Goal: Task Accomplishment & Management: Complete application form

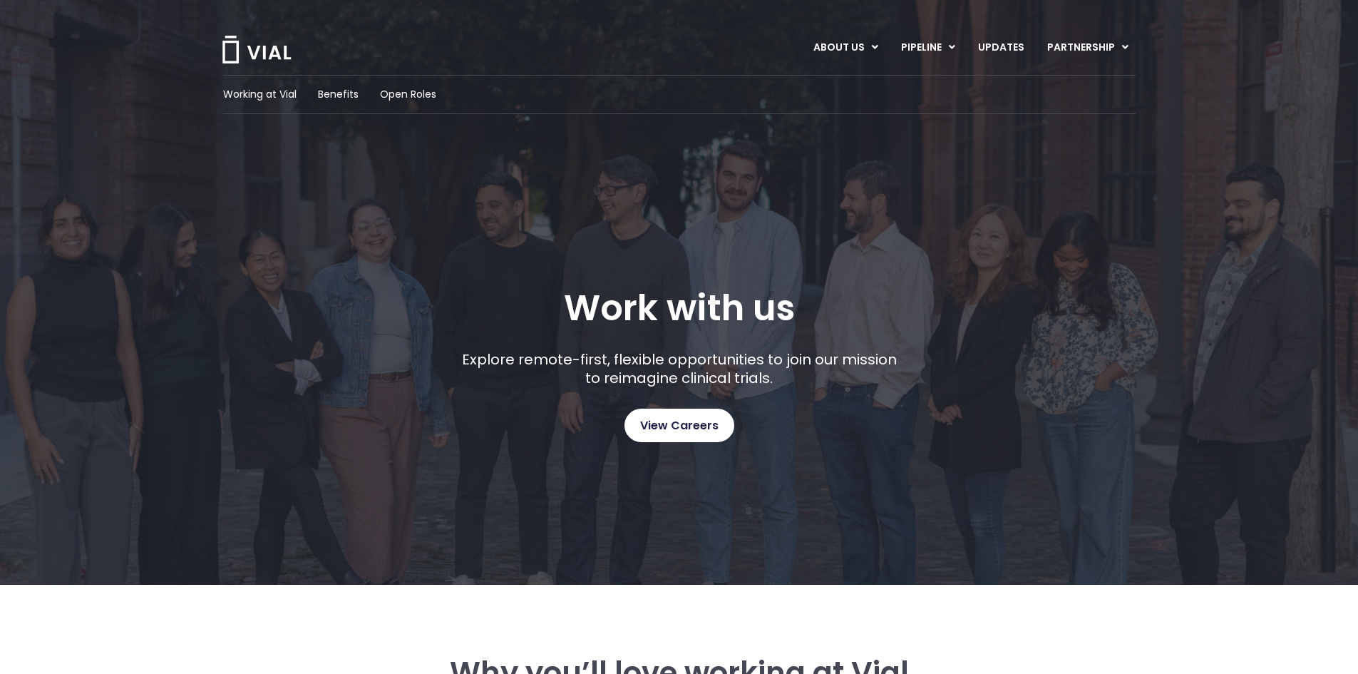
click at [696, 424] on span "View Careers" at bounding box center [679, 425] width 78 height 19
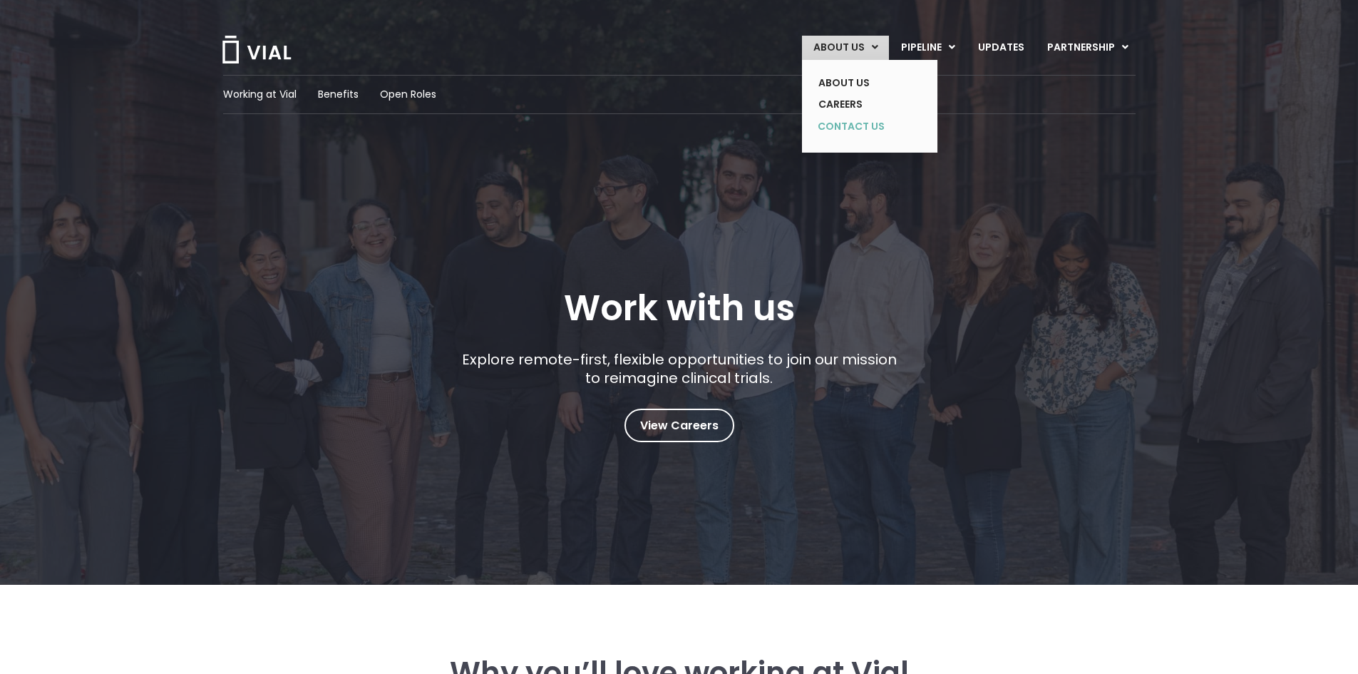
click at [845, 125] on link "CONTACT US" at bounding box center [859, 126] width 104 height 23
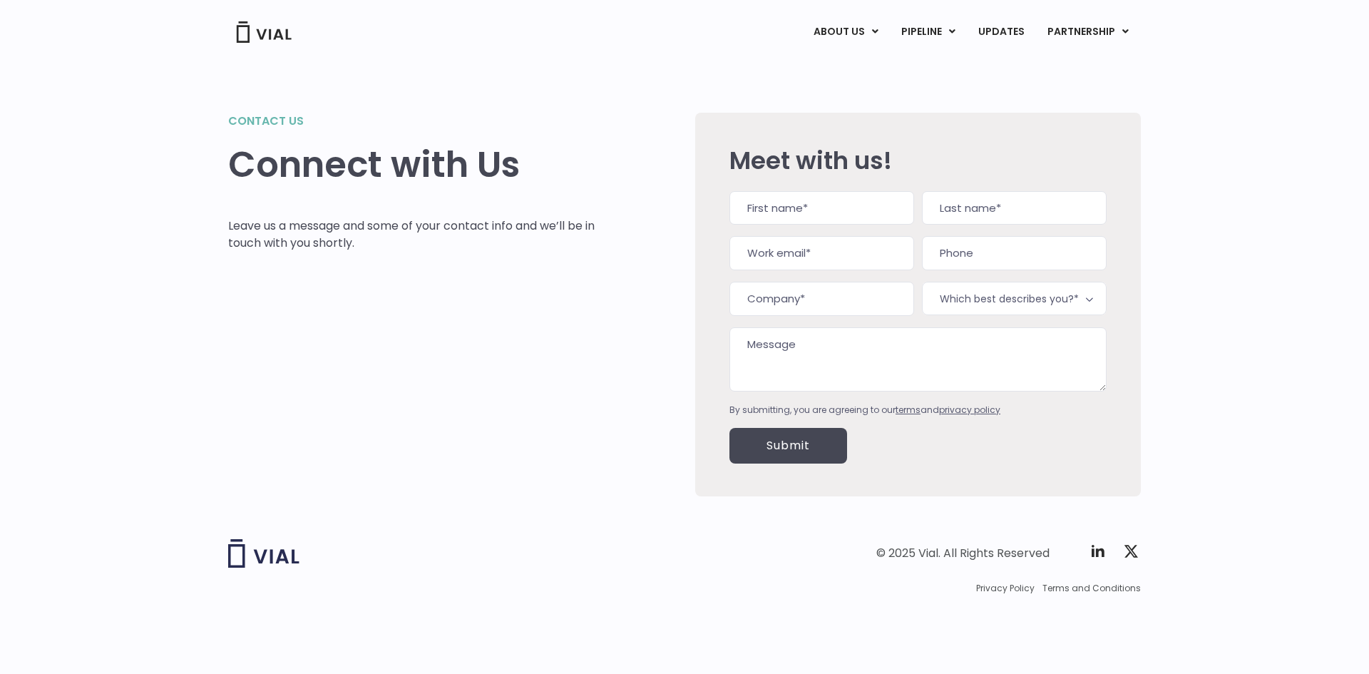
click at [774, 354] on textarea "Message" at bounding box center [917, 359] width 377 height 64
click at [771, 343] on textarea "Message" at bounding box center [917, 359] width 377 height 64
paste textarea "Good Afternoon, Solace. I hope this email finds you well. Congratulations on Li…"
click at [840, 343] on textarea "Message" at bounding box center [917, 359] width 377 height 64
type textarea "Good Afternoon, VIAL. I hope this email finds you well. Congratulations on Link…"
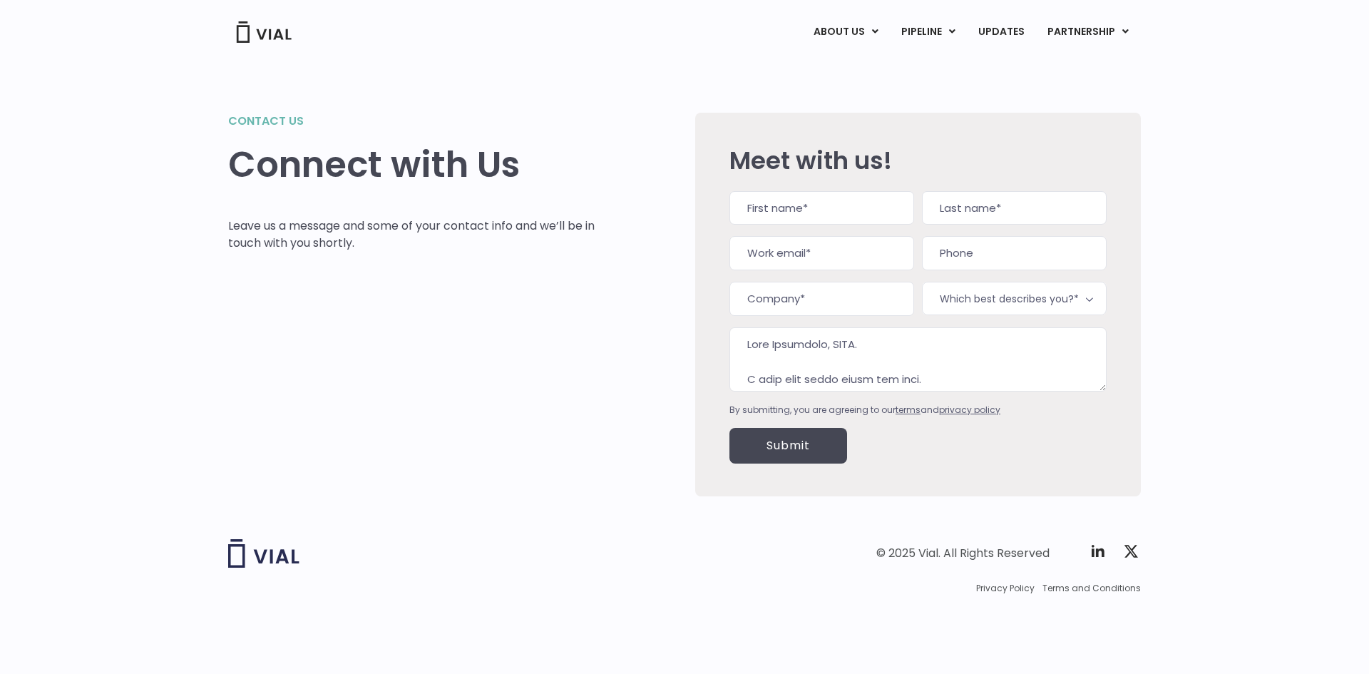
click at [783, 220] on input "First" at bounding box center [821, 208] width 185 height 34
type input "Vinod"
click at [957, 208] on input "Last" at bounding box center [1014, 208] width 185 height 34
type input "Raina"
click at [830, 249] on input "Work email (Required)" at bounding box center [821, 253] width 185 height 34
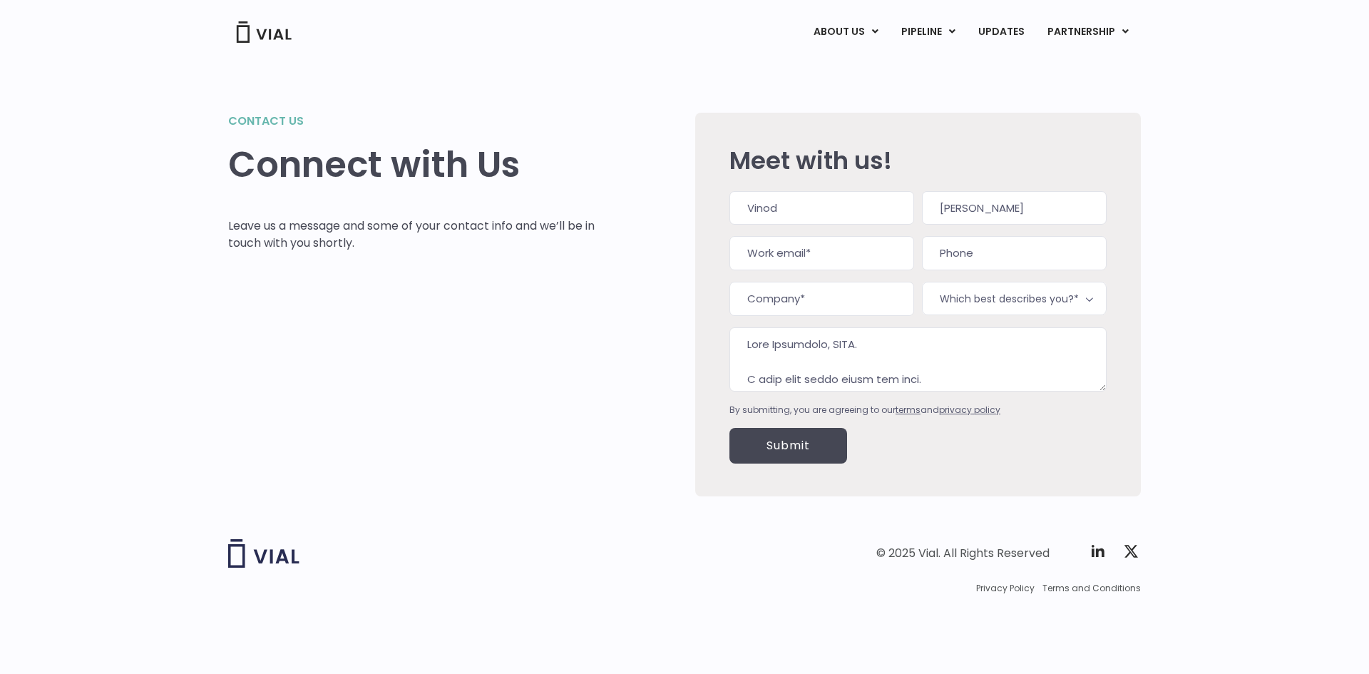
click at [808, 253] on input "Work email (Required)" at bounding box center [821, 253] width 185 height 34
click at [758, 257] on input "Work email (Required)" at bounding box center [821, 253] width 185 height 34
paste input "vinod@sharptalentusa.com"
type input "vinod@sharptalentusa.com"
type input "(949) 560-3977"
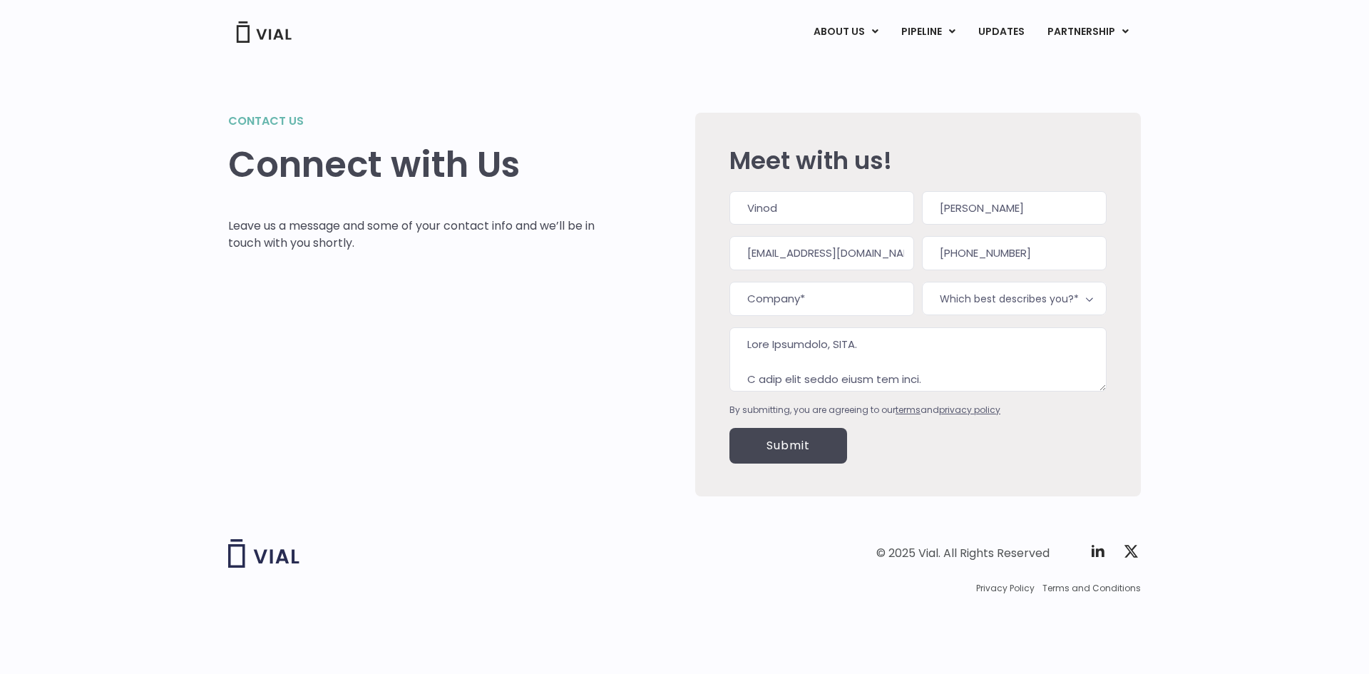
click at [823, 299] on input "Company (Required)" at bounding box center [821, 299] width 185 height 34
type input "s"
type input "SharpTalent"
click at [969, 293] on span "Which best describes you?*" at bounding box center [1014, 299] width 185 height 34
click at [804, 438] on input "Submit" at bounding box center [788, 446] width 118 height 36
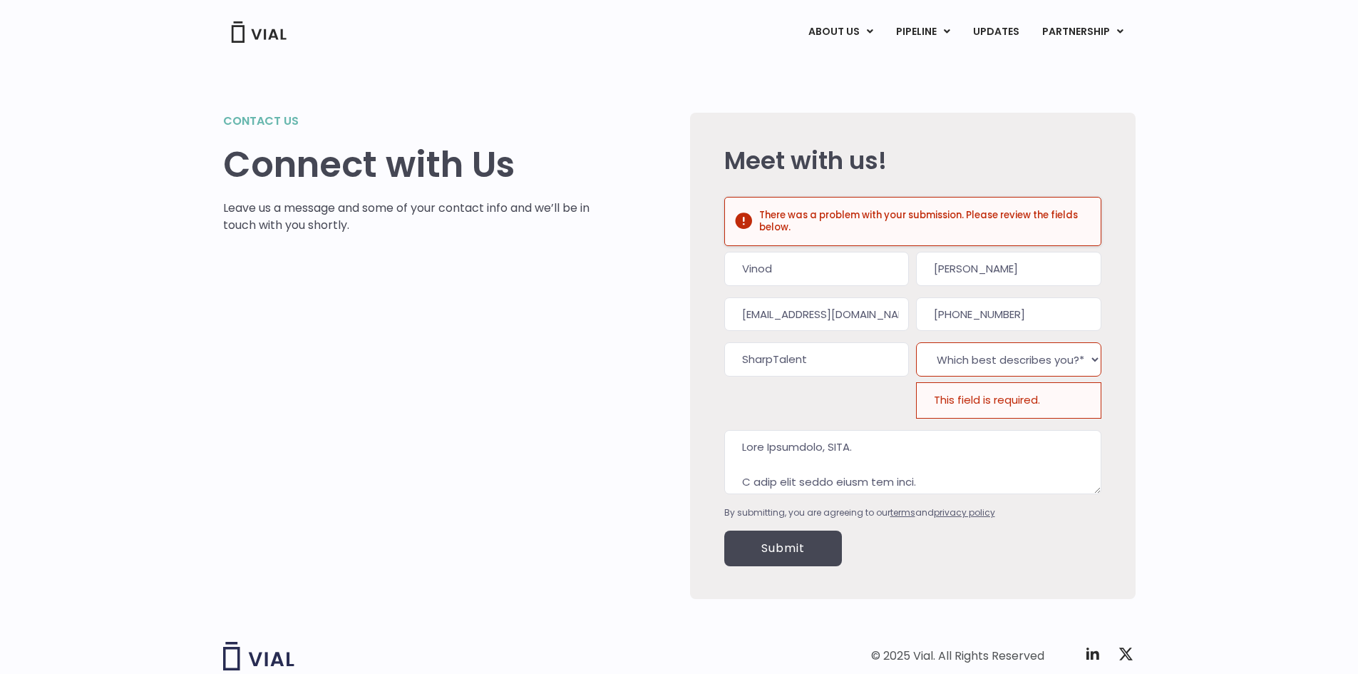
click at [999, 368] on select "Which best describes you?* Interest in licensing Pre-Clinical Assets Interest i…" at bounding box center [1008, 359] width 185 height 34
select select "We are a Clinic/ Site"
click at [916, 342] on select "Which best describes you?* Interest in licensing Pre-Clinical Assets Interest i…" at bounding box center [1008, 359] width 185 height 34
click at [795, 536] on input "Submit" at bounding box center [783, 548] width 118 height 36
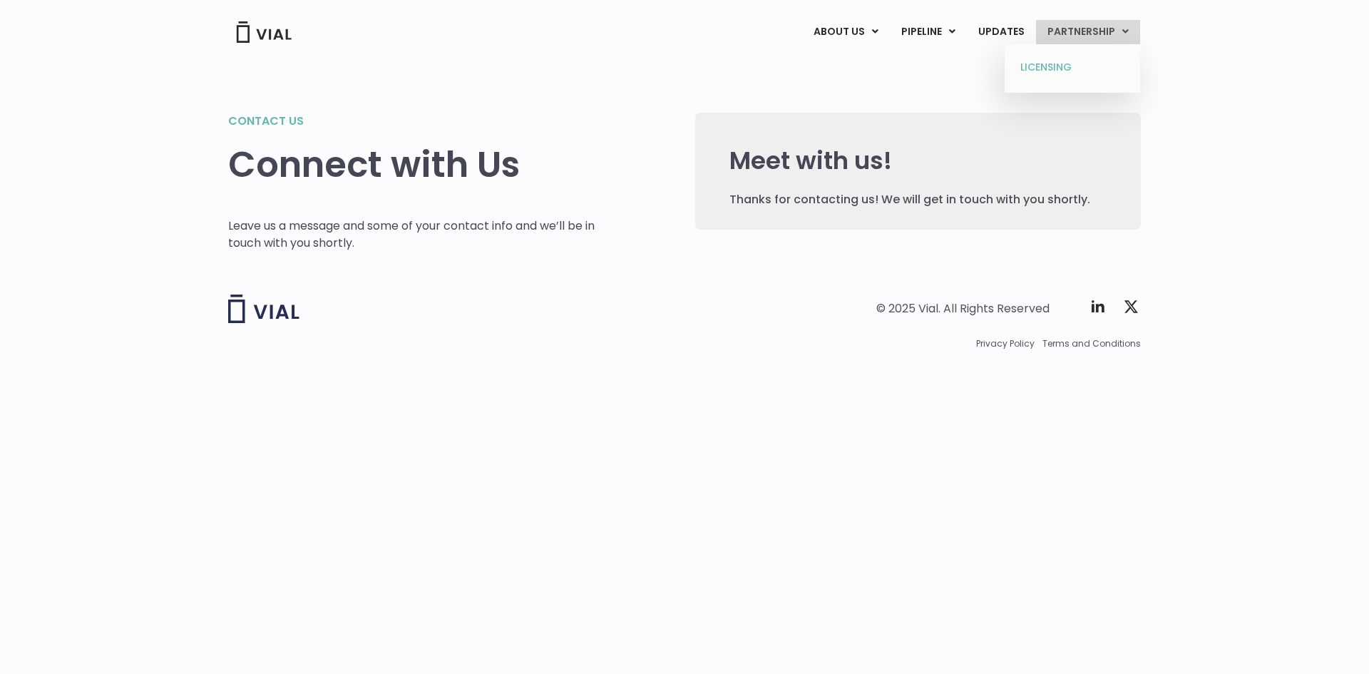
click at [1056, 66] on link "LICENSING" at bounding box center [1071, 67] width 125 height 23
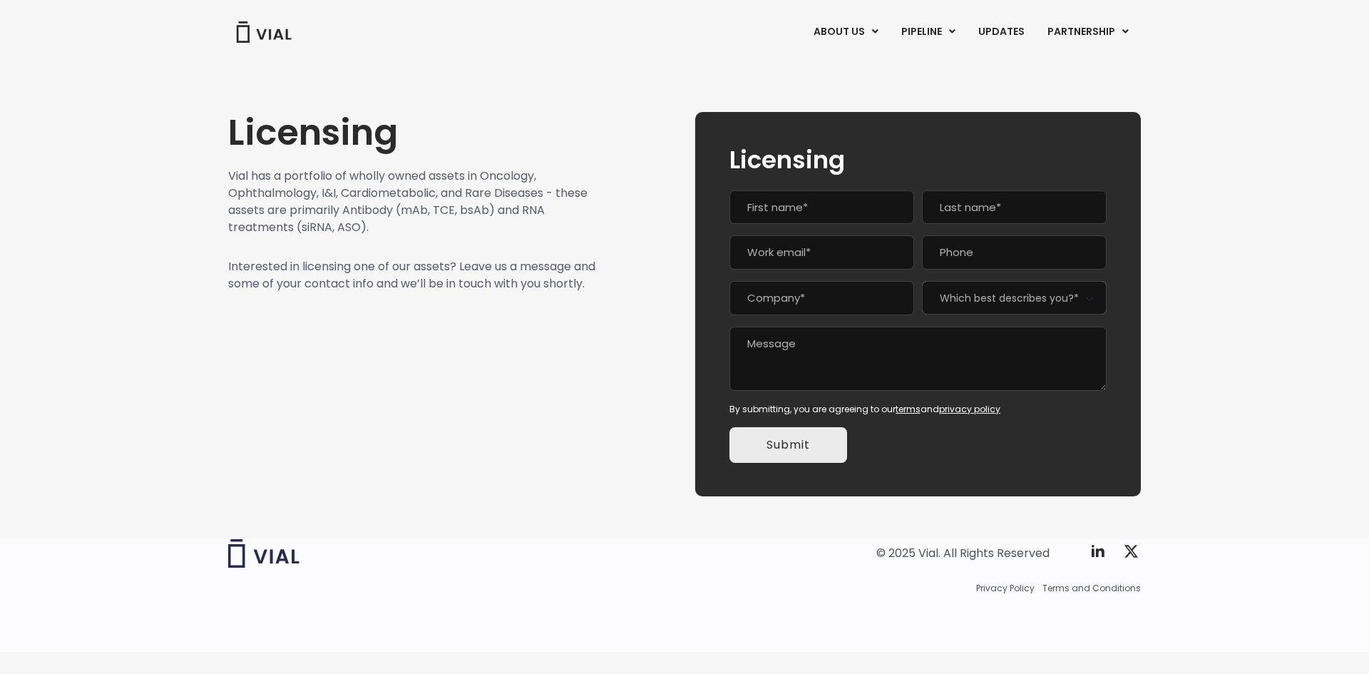
click at [789, 344] on textarea "Message" at bounding box center [917, 358] width 377 height 64
click at [763, 214] on input "First" at bounding box center [821, 207] width 185 height 34
type input "Vinod"
click at [941, 220] on input "Last" at bounding box center [1014, 207] width 185 height 34
type input "(___) ___-____"
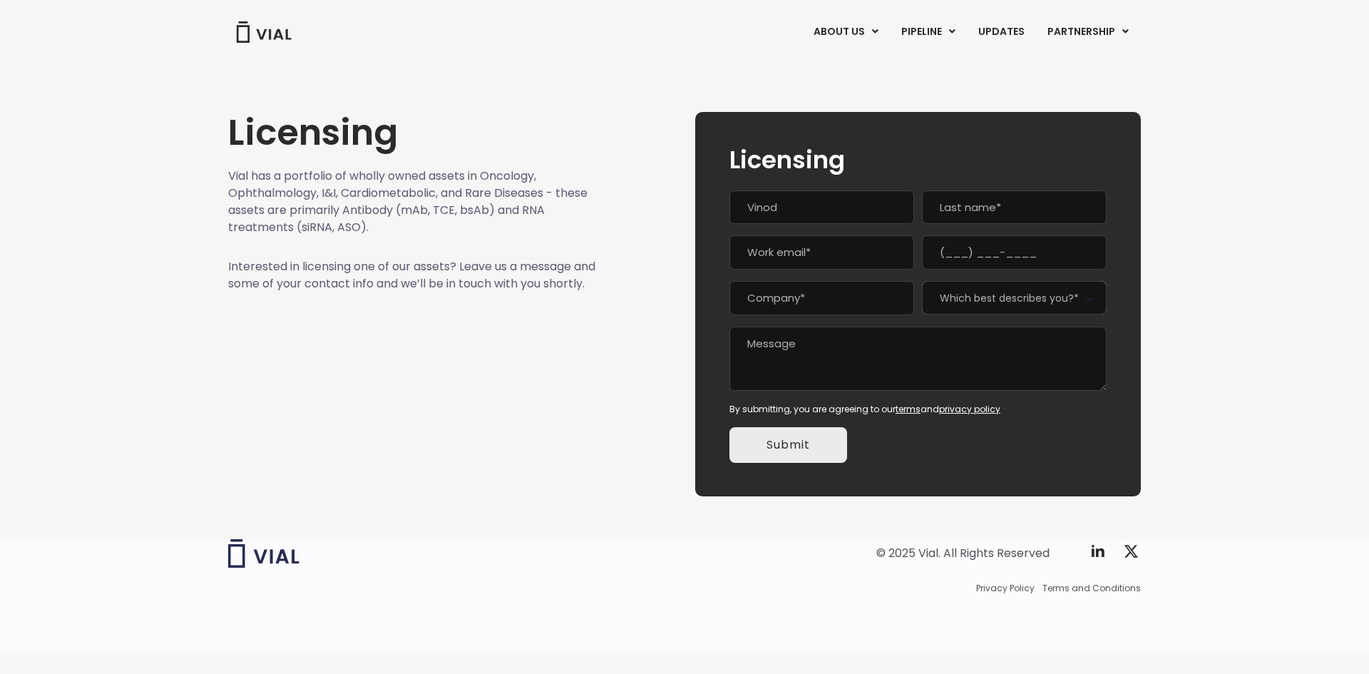
click at [987, 243] on input "(___) ___-____" at bounding box center [1014, 252] width 185 height 34
click at [977, 215] on input "Last" at bounding box center [1014, 207] width 185 height 34
type input "Raina"
click at [825, 259] on input "Work email (Required)" at bounding box center [821, 252] width 185 height 34
click at [799, 372] on textarea "Message" at bounding box center [917, 358] width 377 height 64
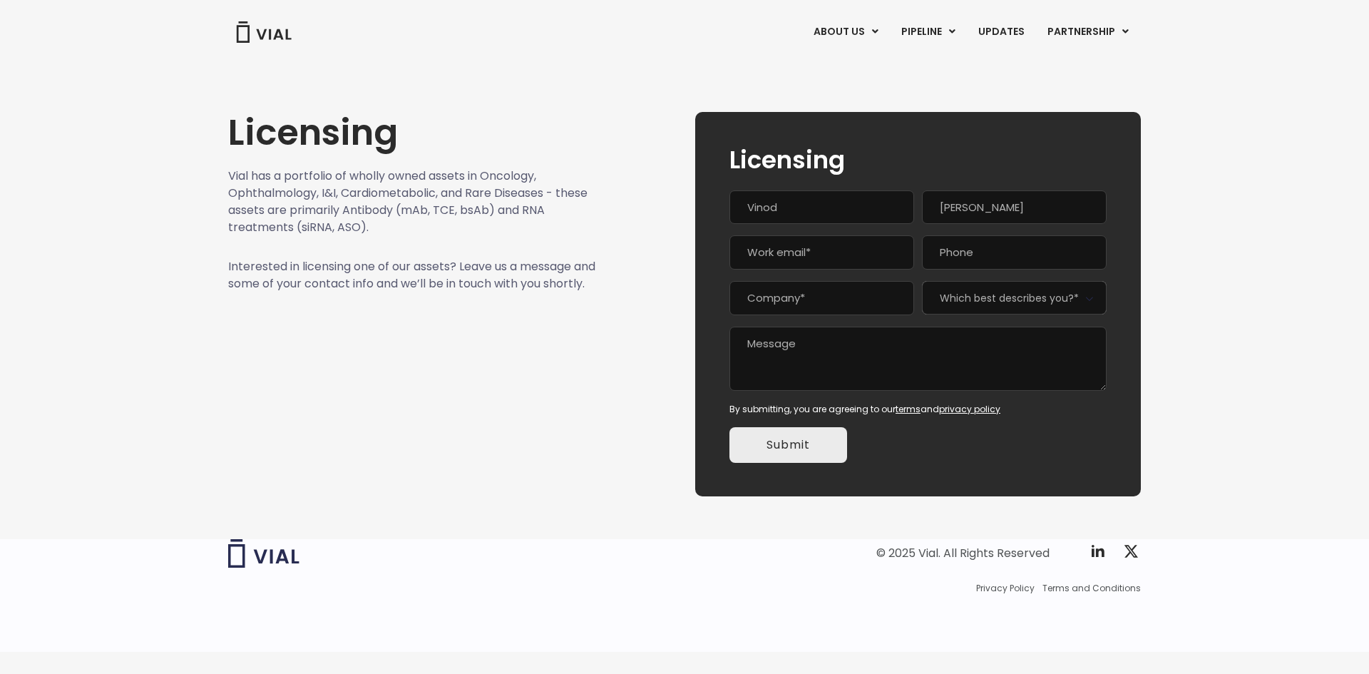
paste textarea "Good Afternoon, Solace. I hope this email finds you well. Congratulations on Li…"
click at [836, 339] on textarea "Message" at bounding box center [917, 358] width 377 height 64
type textarea "Good Afternoon, VIAL. I hope this email finds you well. Congratulations on Link…"
click at [771, 248] on input "Work email (Required)" at bounding box center [821, 252] width 185 height 34
paste input "vinod@sharptalentusa.com"
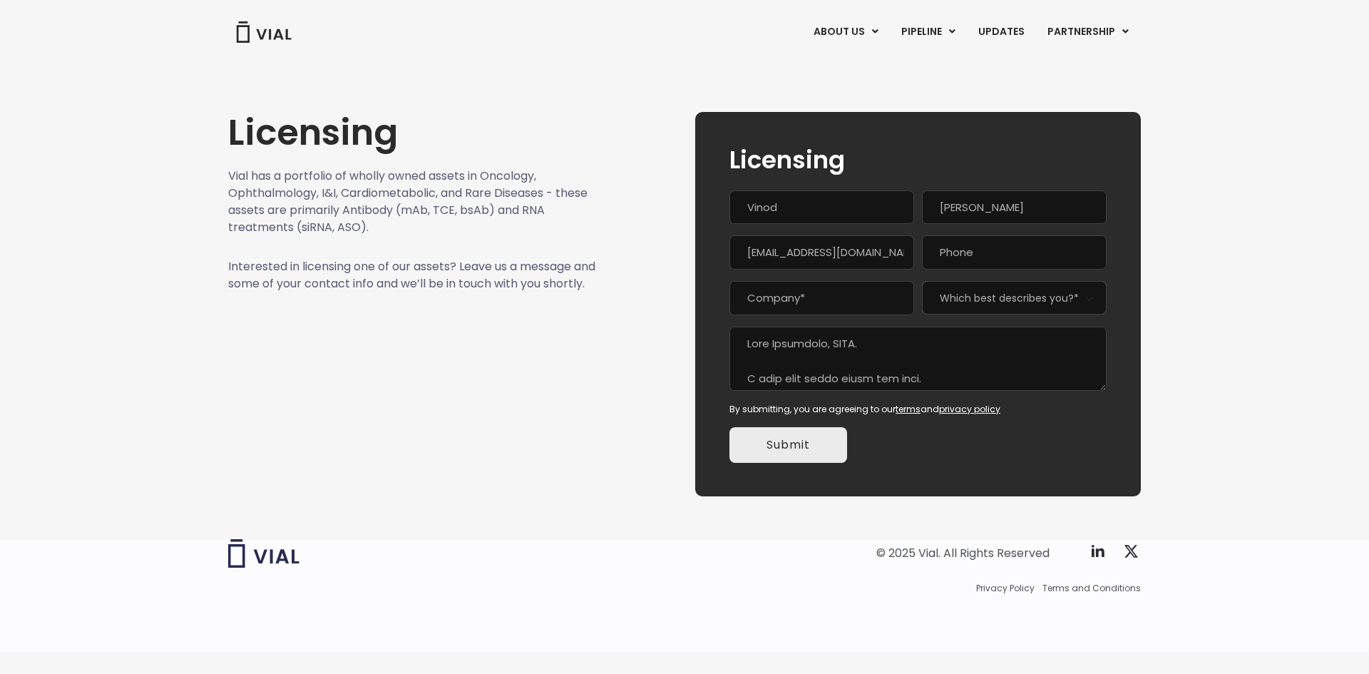
type input "vinod@sharptalentusa.com"
type input "(949) 560-3977"
type input "s"
type input "SharpTalent"
click at [974, 292] on span "Which best describes you?*" at bounding box center [1014, 298] width 185 height 34
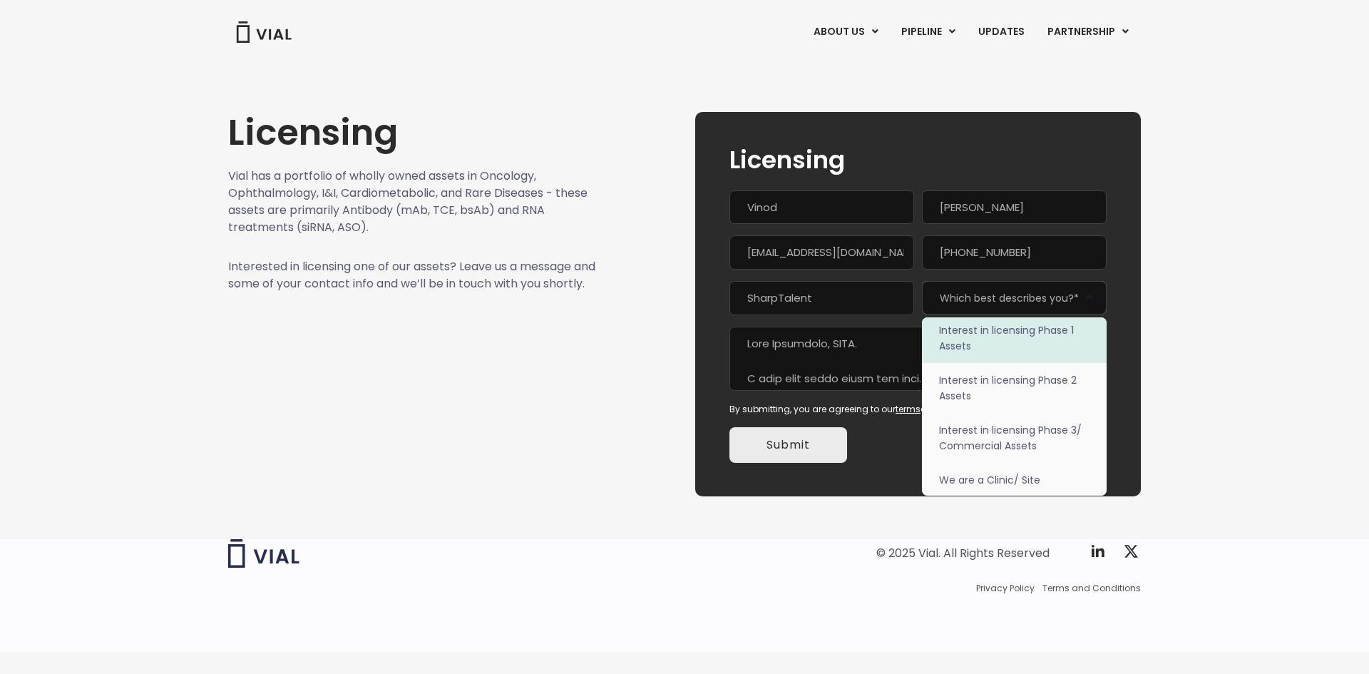
scroll to position [90, 0]
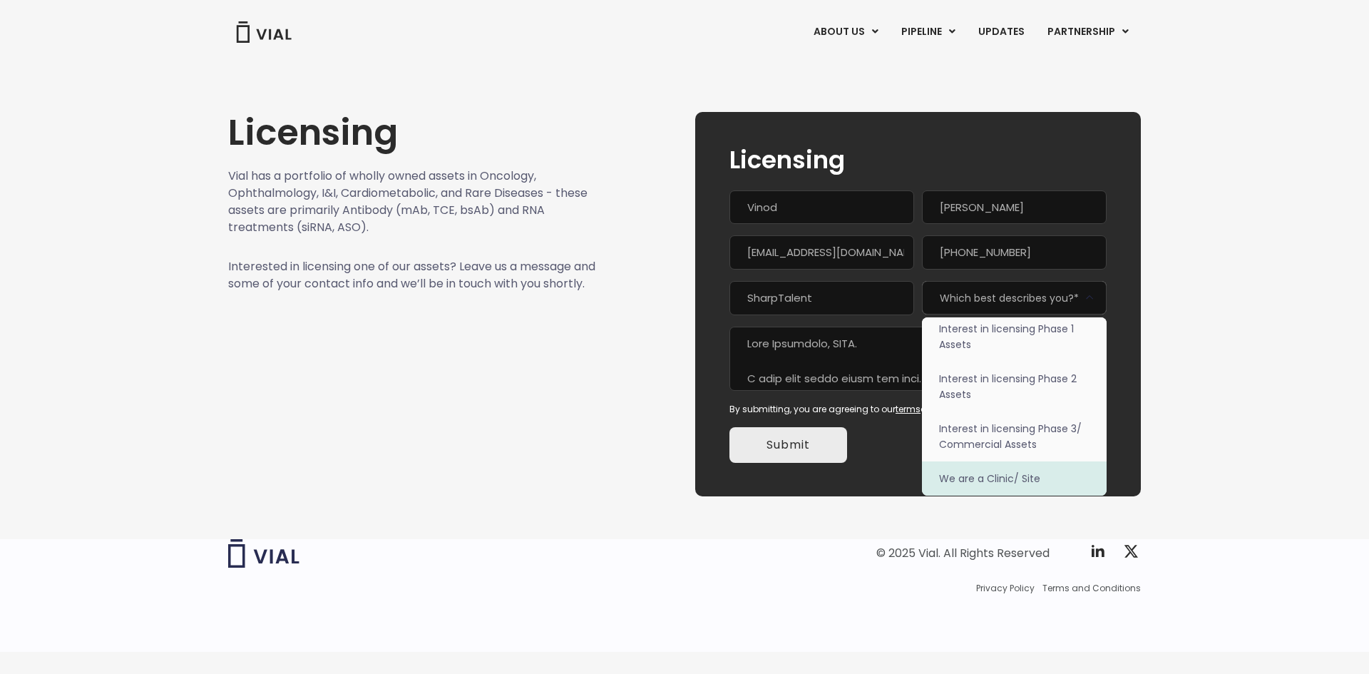
select select "We are a Clinic/ Site"
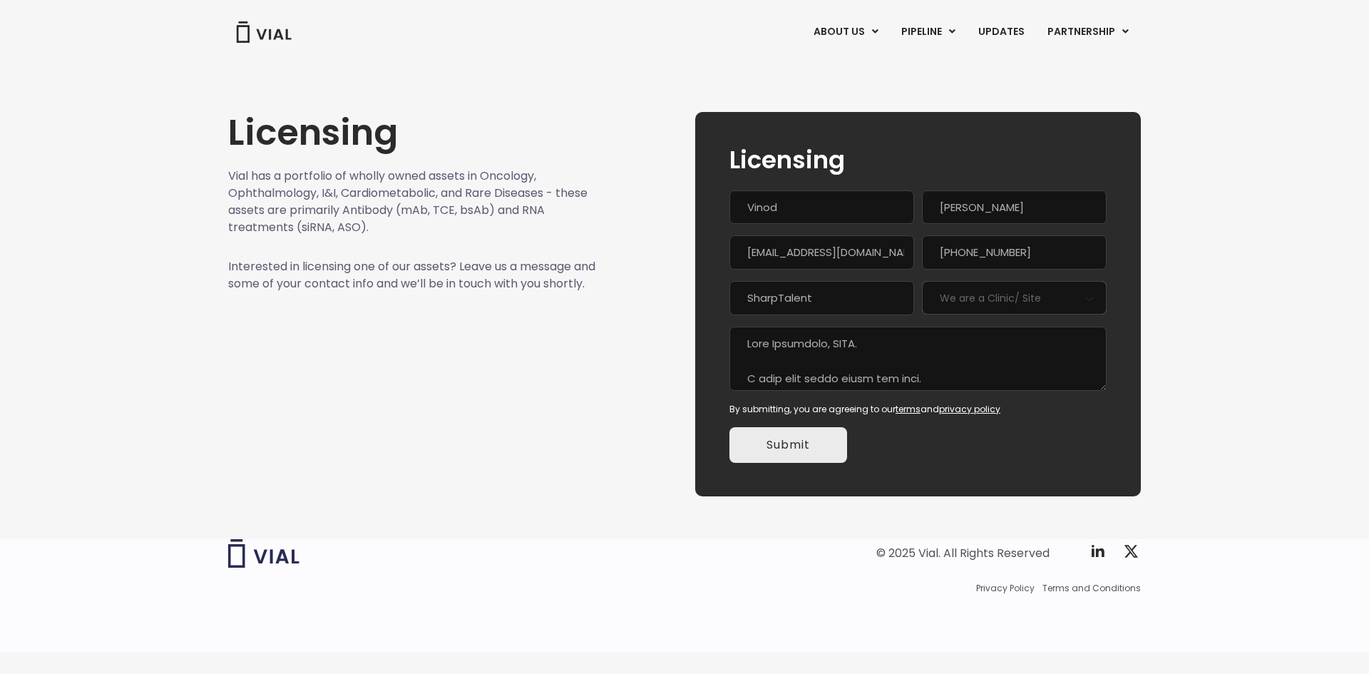
click at [811, 428] on input "Submit" at bounding box center [788, 445] width 118 height 36
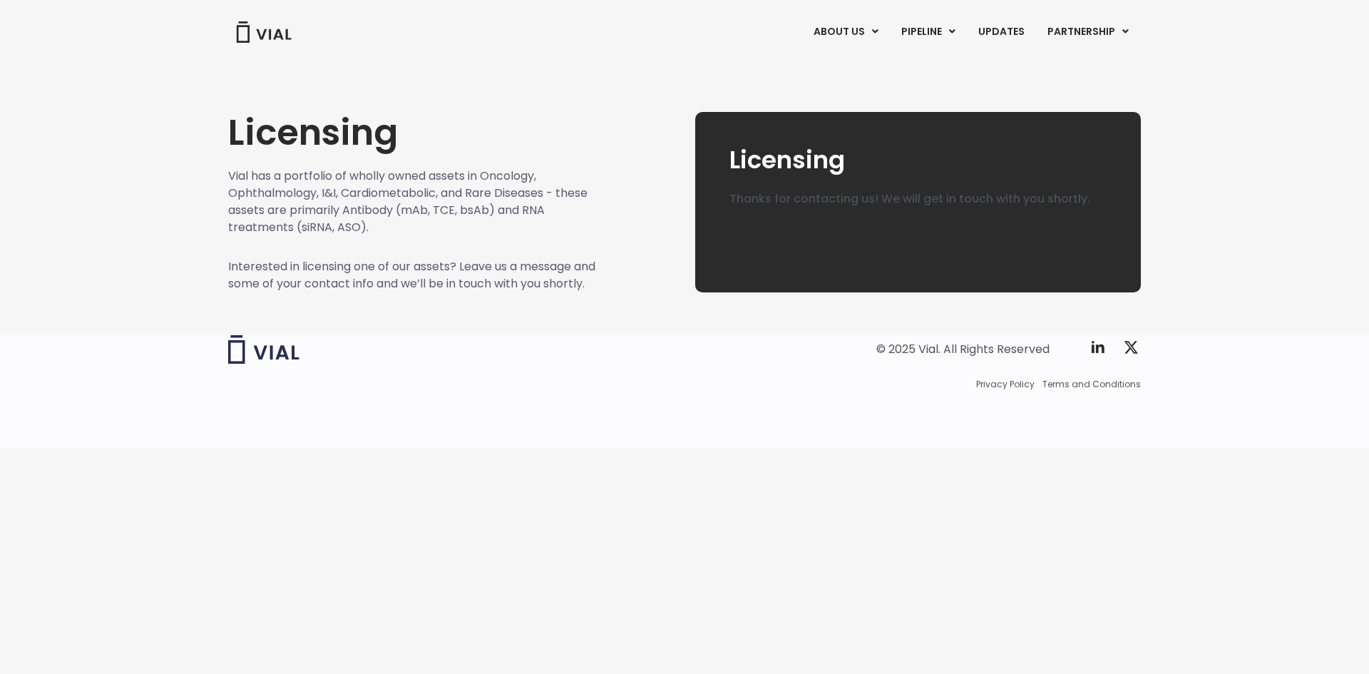
scroll to position [0, 0]
click at [851, 109] on link "CONTACT US" at bounding box center [869, 111] width 125 height 23
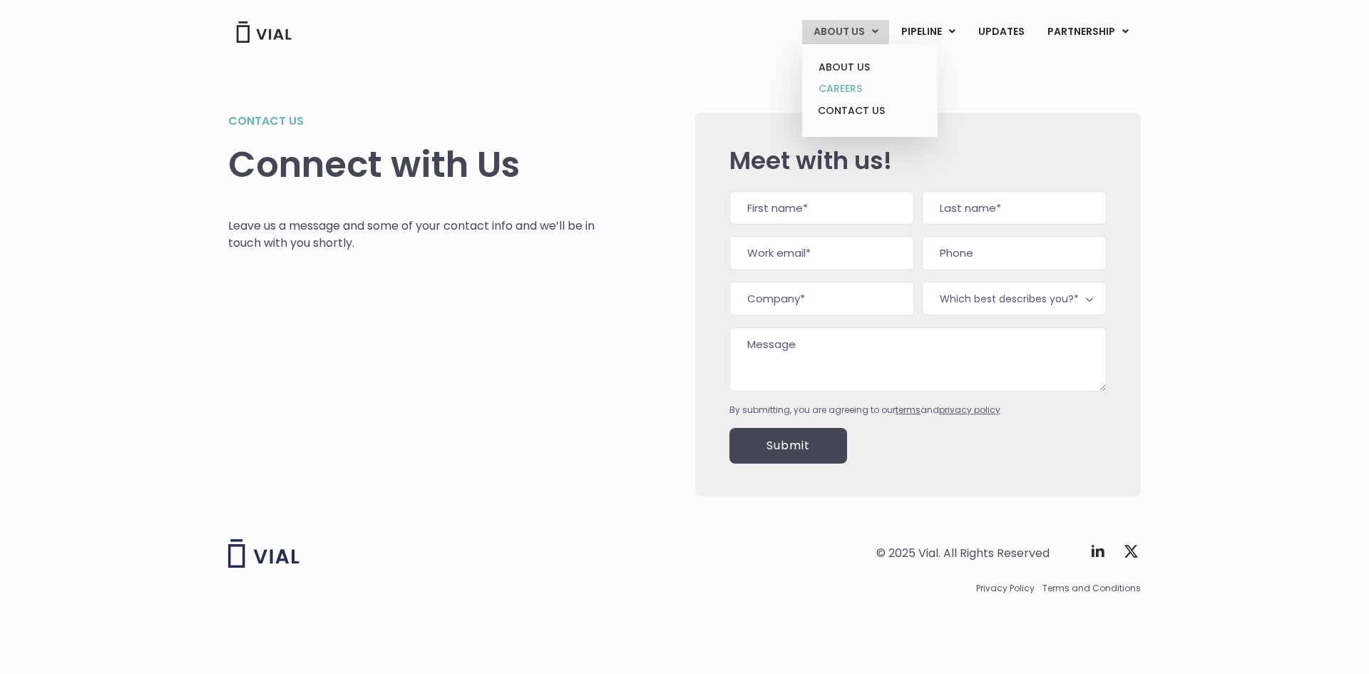
click at [849, 89] on link "CAREERS" at bounding box center [869, 89] width 125 height 22
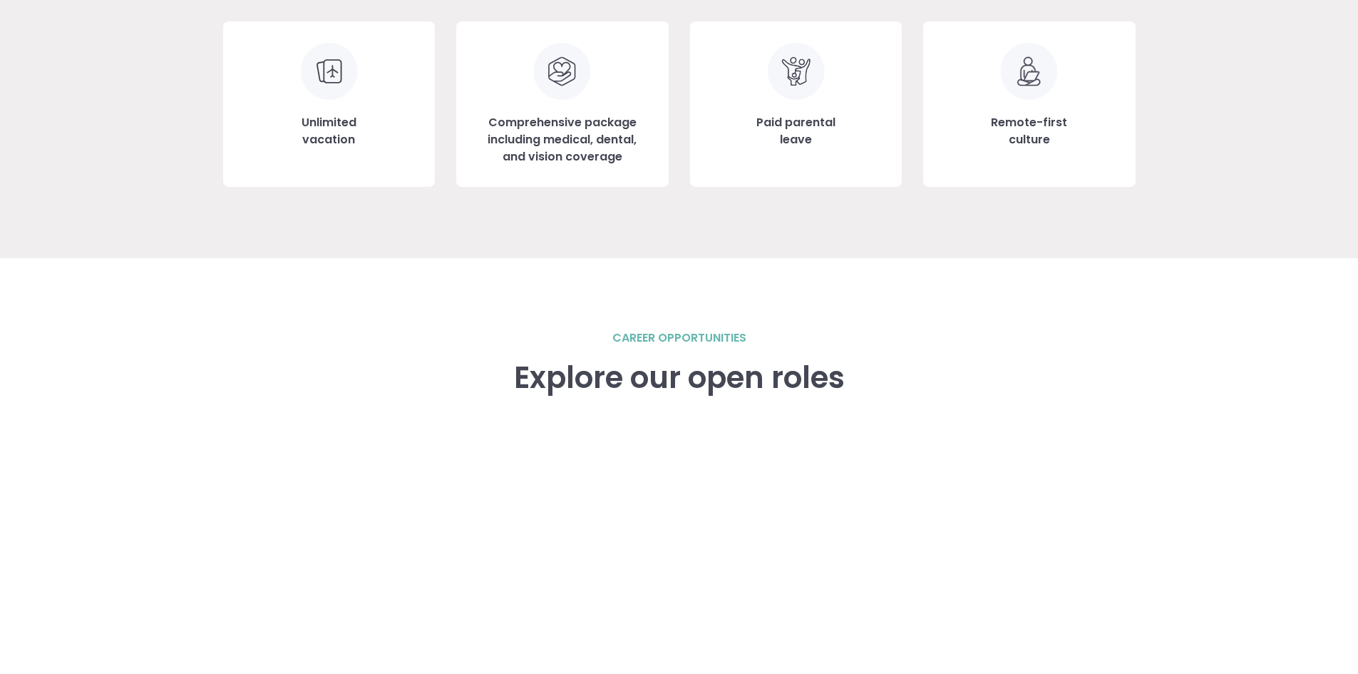
scroll to position [1925, 0]
